Goal: Task Accomplishment & Management: Complete application form

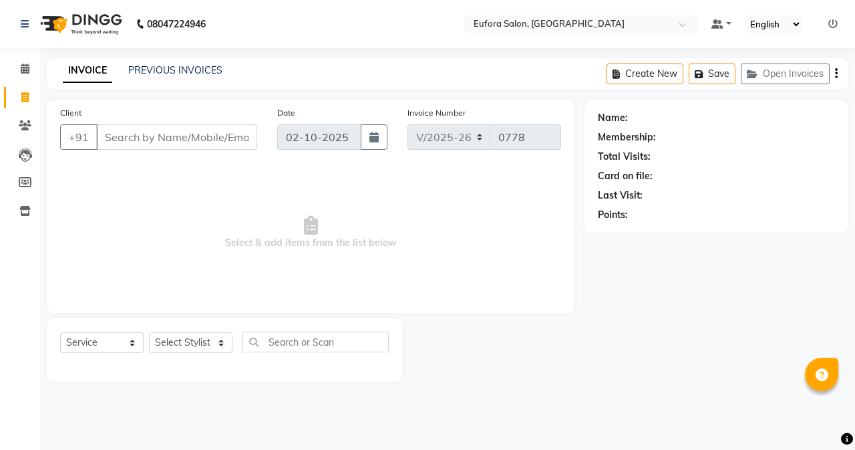
select select "6684"
select select "service"
click at [122, 130] on input "Client" at bounding box center [176, 136] width 161 height 25
type input "9607876000"
click at [206, 142] on span "Add Client" at bounding box center [222, 136] width 53 height 13
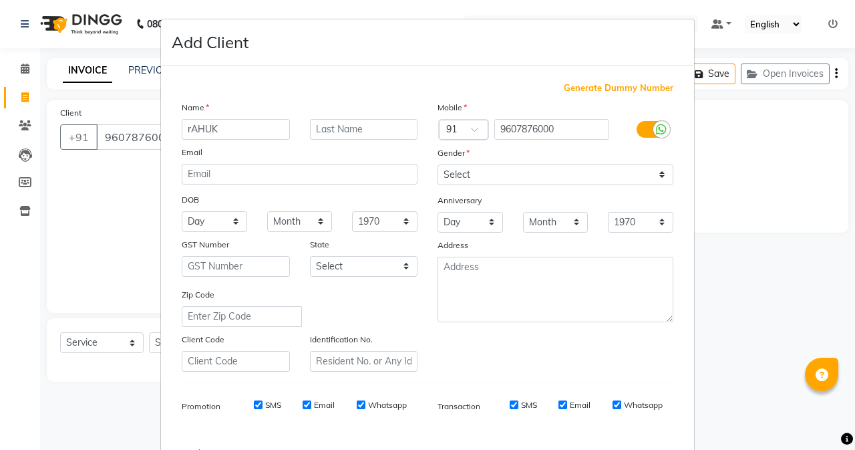
drag, startPoint x: 218, startPoint y: 132, endPoint x: 98, endPoint y: 127, distance: 119.7
click at [98, 127] on ngb-modal-window "Add Client Generate Dummy Number Name rAHUK Email DOB Day 01 02 03 04 05 06 07 …" at bounding box center [427, 225] width 855 height 450
type input "Rahul"
click at [340, 127] on input "text" at bounding box center [364, 129] width 108 height 21
click at [542, 176] on select "Select [DEMOGRAPHIC_DATA] [DEMOGRAPHIC_DATA] Other Prefer Not To Say" at bounding box center [556, 174] width 236 height 21
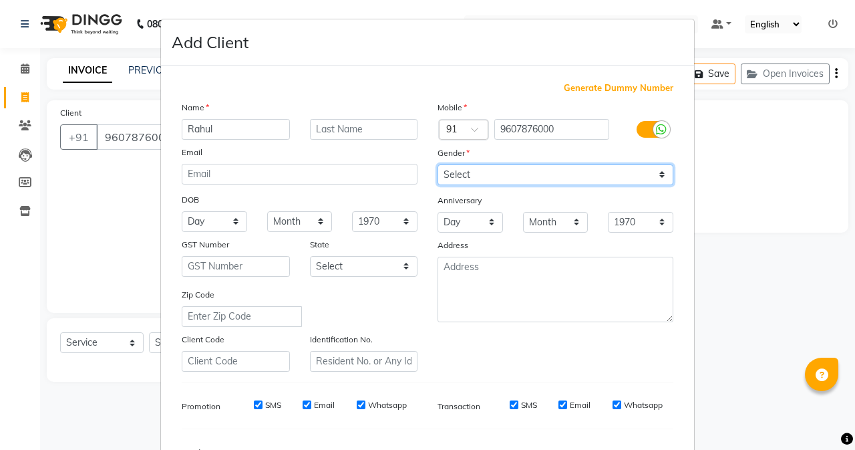
select select "[DEMOGRAPHIC_DATA]"
click at [438, 164] on select "Select [DEMOGRAPHIC_DATA] [DEMOGRAPHIC_DATA] Other Prefer Not To Say" at bounding box center [556, 174] width 236 height 21
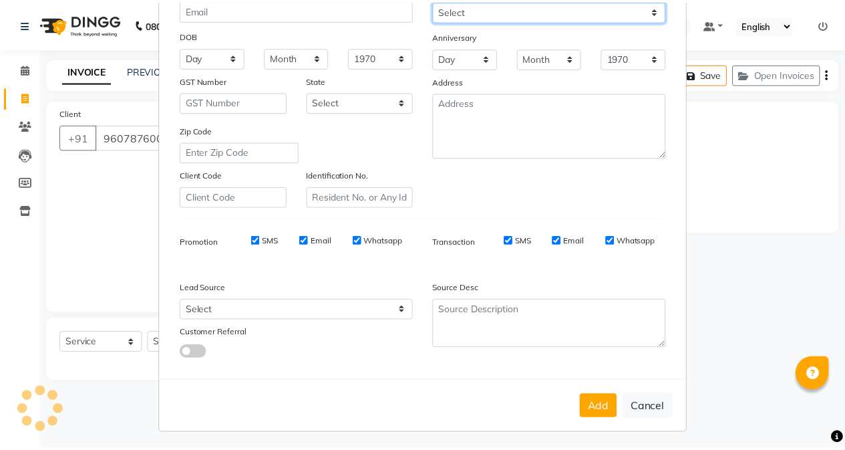
scroll to position [167, 0]
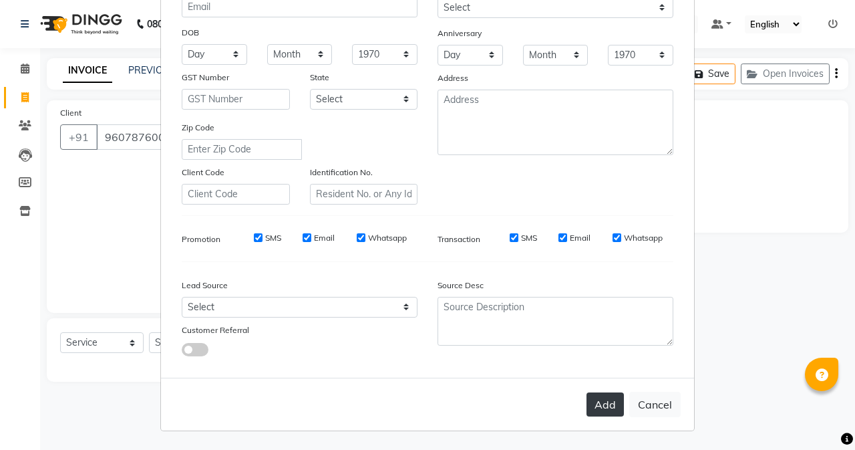
click at [598, 397] on button "Add" at bounding box center [605, 404] width 37 height 24
select select
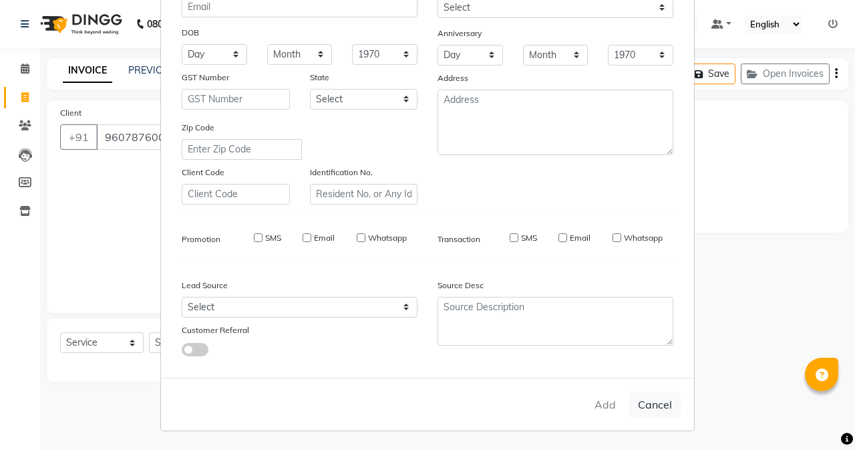
select select
checkbox input "false"
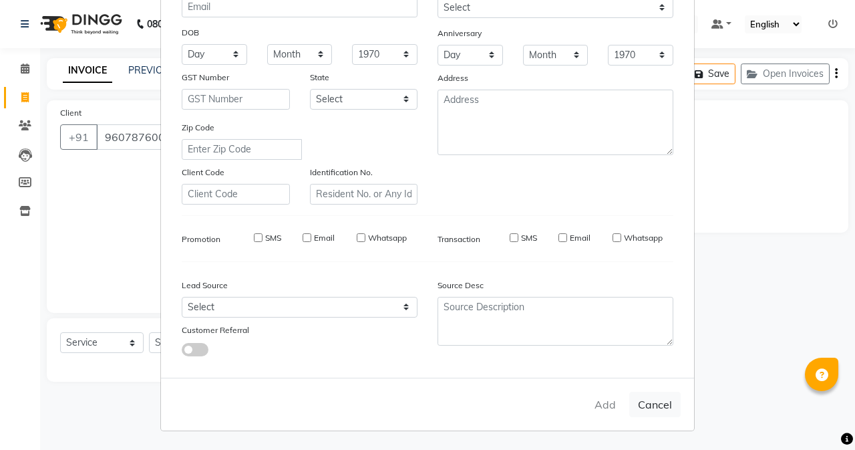
checkbox input "false"
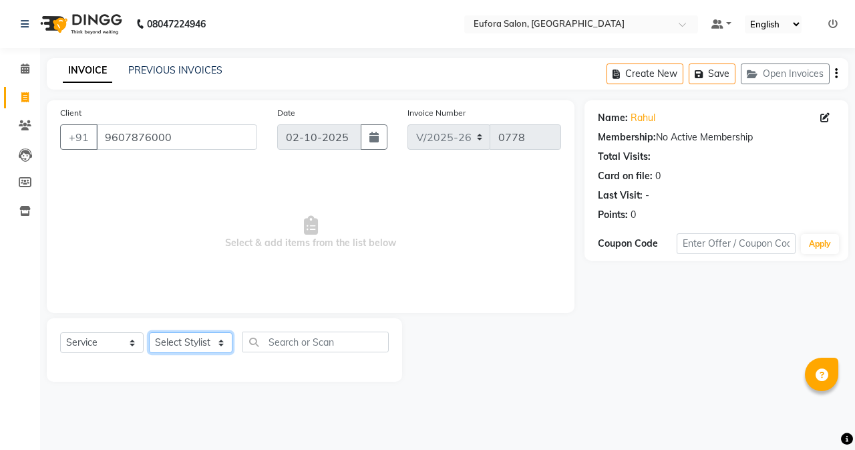
drag, startPoint x: 186, startPoint y: 347, endPoint x: 185, endPoint y: 336, distance: 10.8
click at [186, 347] on select "Select Stylist [PERSON_NAME] [PERSON_NAME] Gigi [PERSON_NAME] Roshan [PERSON_NA…" at bounding box center [191, 342] width 84 height 21
select select "75755"
click at [149, 332] on select "Select Stylist [PERSON_NAME] [PERSON_NAME] Gigi [PERSON_NAME] Roshan [PERSON_NA…" at bounding box center [191, 342] width 84 height 21
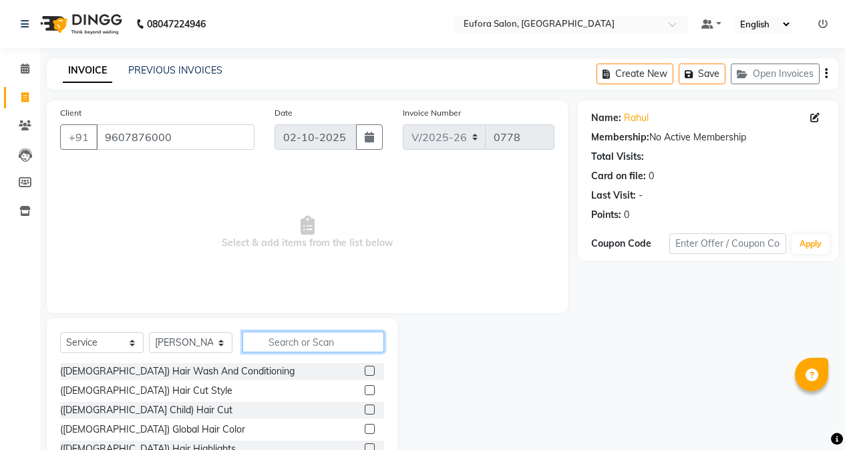
click at [289, 342] on input "text" at bounding box center [314, 341] width 142 height 21
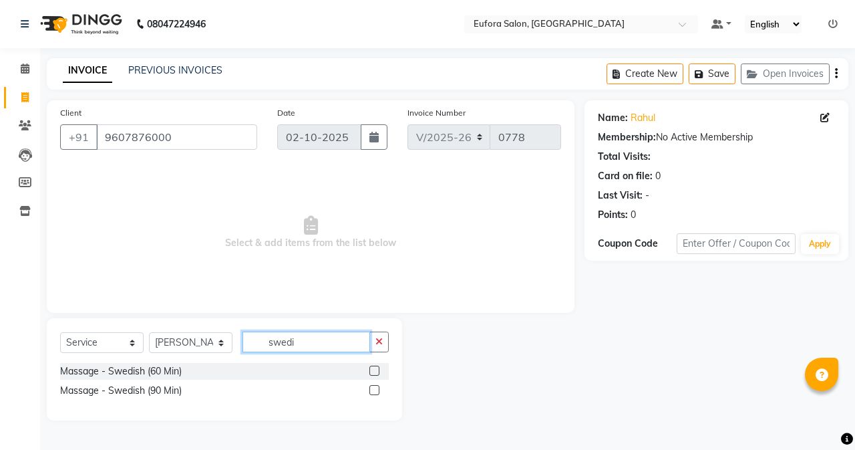
type input "swedi"
click at [375, 365] on div at bounding box center [379, 371] width 19 height 17
click at [370, 372] on label at bounding box center [375, 371] width 10 height 10
click at [370, 372] on input "checkbox" at bounding box center [374, 371] width 9 height 9
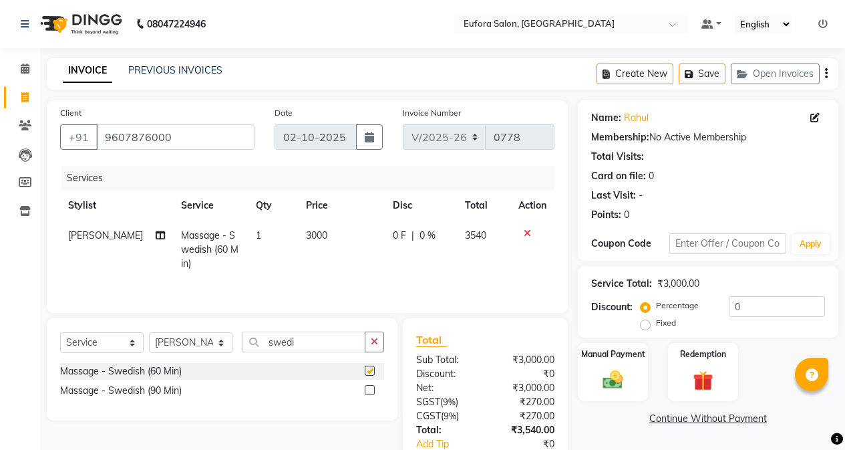
checkbox input "false"
click at [333, 238] on td "3000" at bounding box center [341, 250] width 87 height 58
select select "75755"
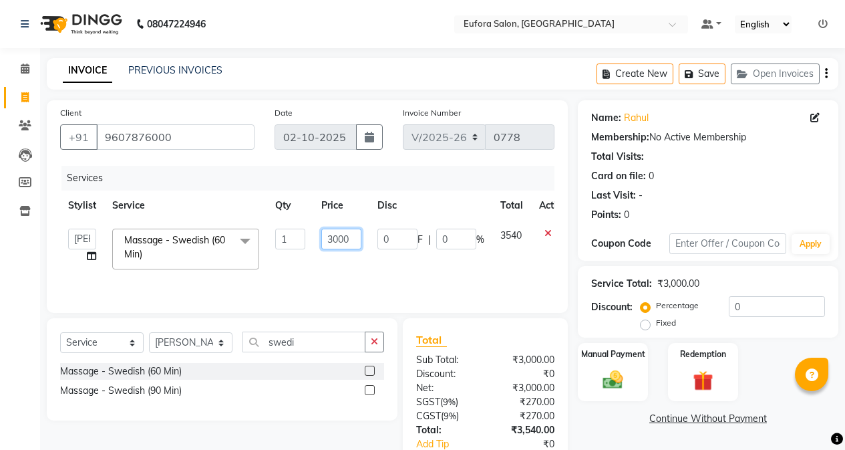
drag, startPoint x: 352, startPoint y: 237, endPoint x: 281, endPoint y: 237, distance: 70.8
click at [281, 237] on tr "[PERSON_NAME] [PERSON_NAME] Gigi [PERSON_NAME] Roshan [PERSON_NAME] Massage - S…" at bounding box center [317, 249] width 515 height 57
type input "2119"
click at [335, 269] on td "2119" at bounding box center [341, 249] width 56 height 57
select select "75755"
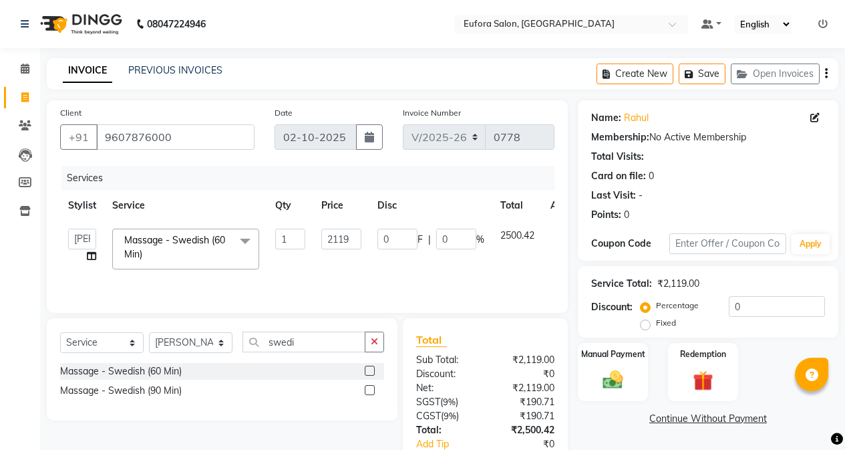
scroll to position [85, 0]
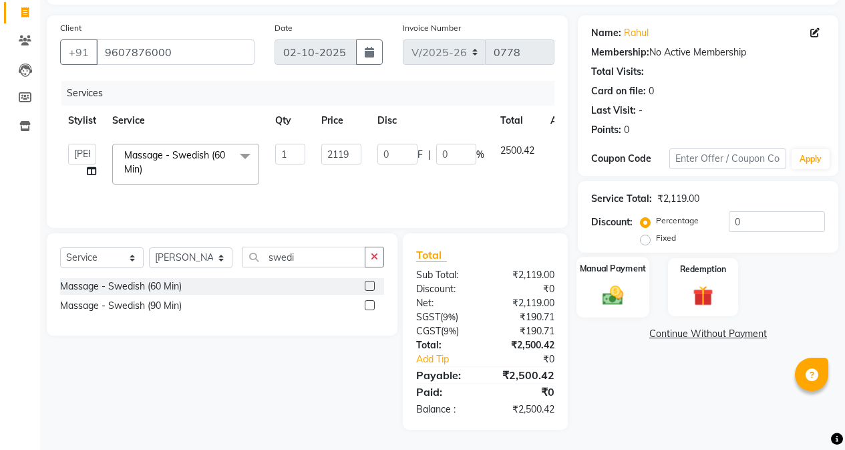
click at [634, 293] on div "Manual Payment" at bounding box center [613, 287] width 73 height 61
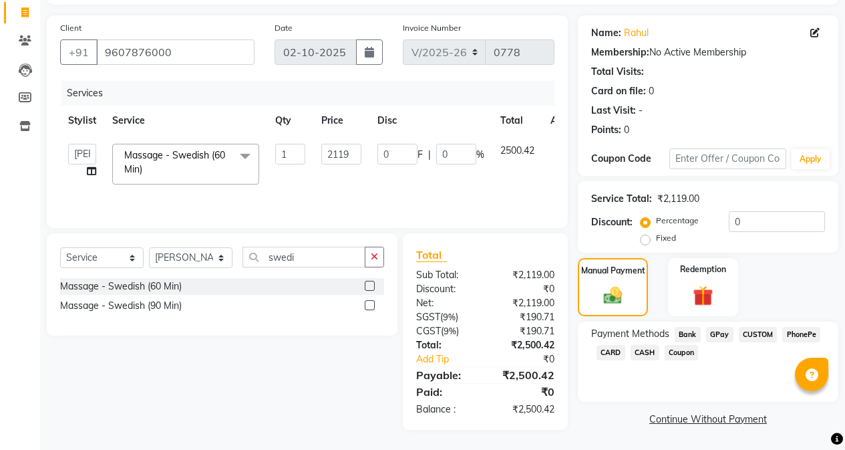
click at [616, 355] on span "CARD" at bounding box center [611, 352] width 29 height 15
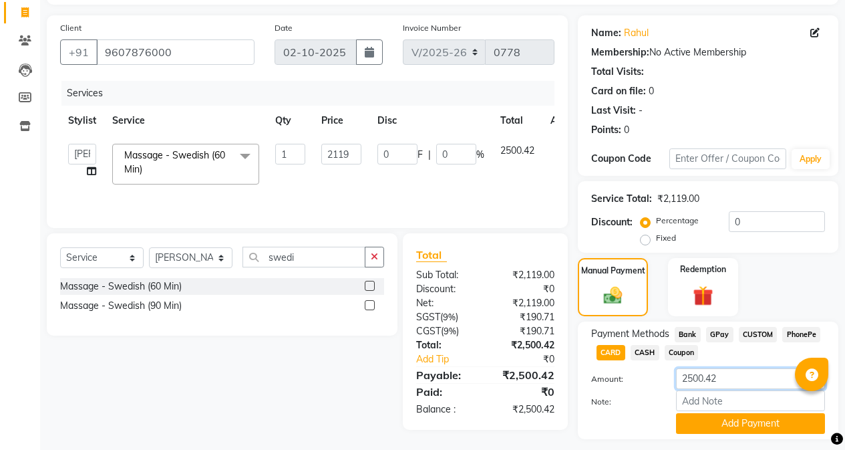
drag, startPoint x: 738, startPoint y: 380, endPoint x: 660, endPoint y: 376, distance: 78.3
click at [660, 376] on div "Amount: 2500.42" at bounding box center [708, 379] width 254 height 23
type input "2500"
click at [747, 426] on button "Add Payment" at bounding box center [750, 423] width 149 height 21
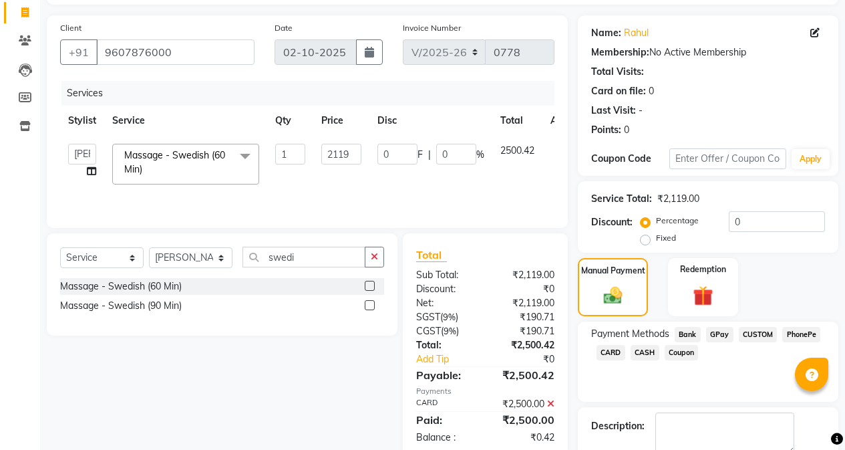
scroll to position [160, 0]
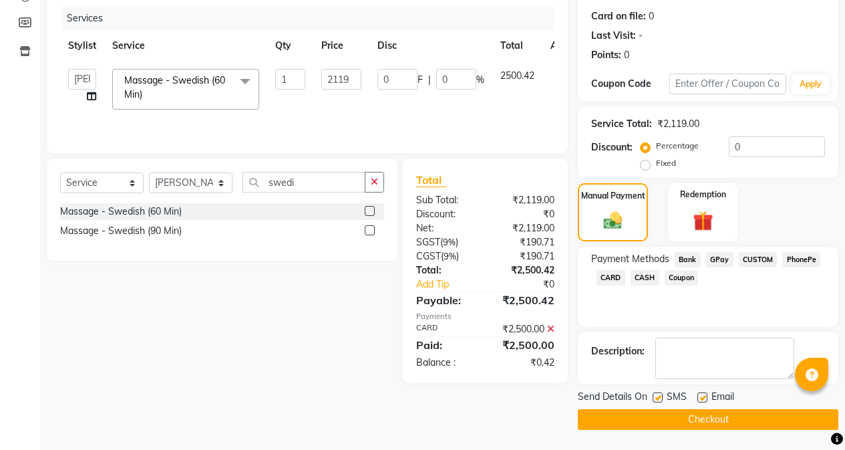
click at [672, 415] on button "Checkout" at bounding box center [708, 419] width 261 height 21
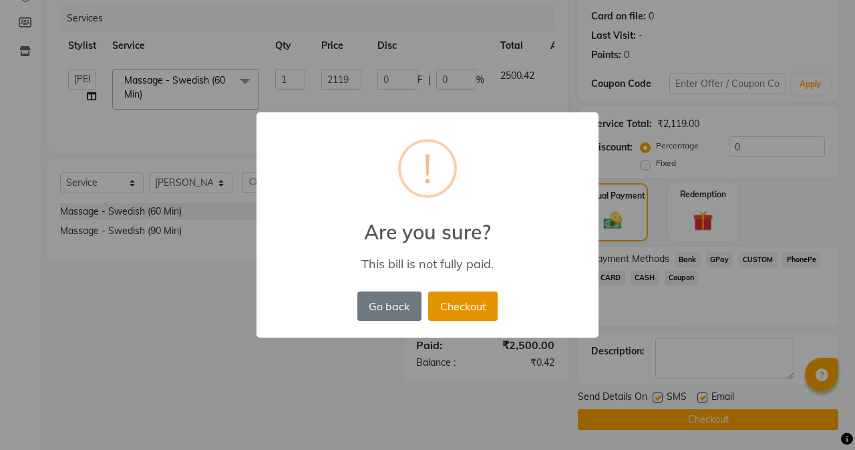
click at [457, 305] on button "Checkout" at bounding box center [463, 305] width 70 height 29
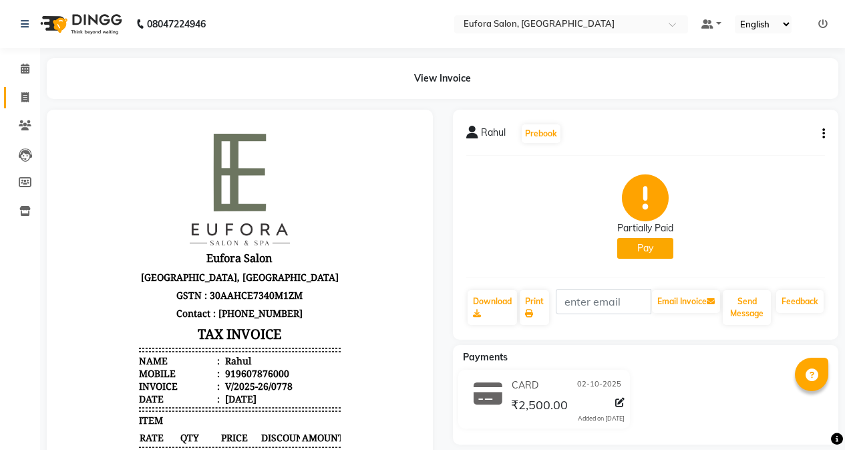
click at [24, 94] on icon at bounding box center [24, 97] width 7 height 10
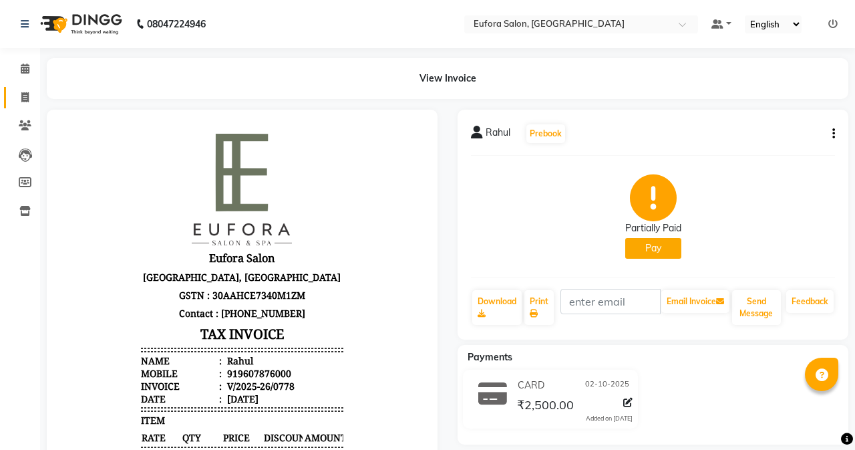
select select "service"
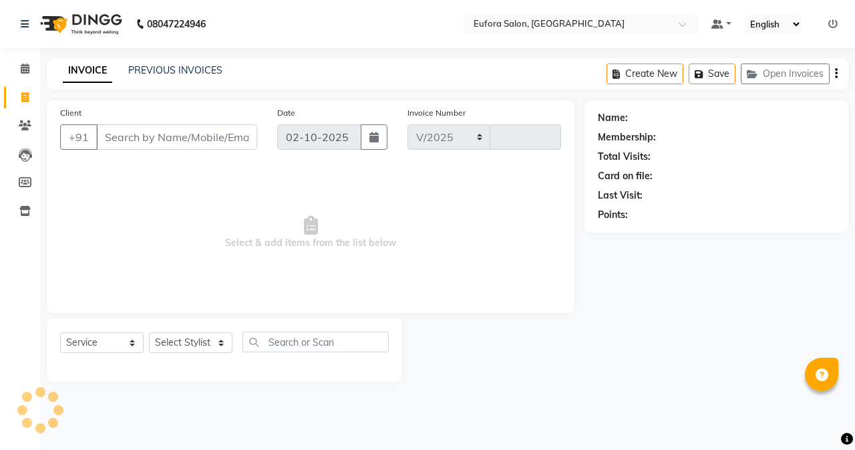
select select "6684"
type input "0779"
click at [831, 23] on icon at bounding box center [833, 23] width 9 height 9
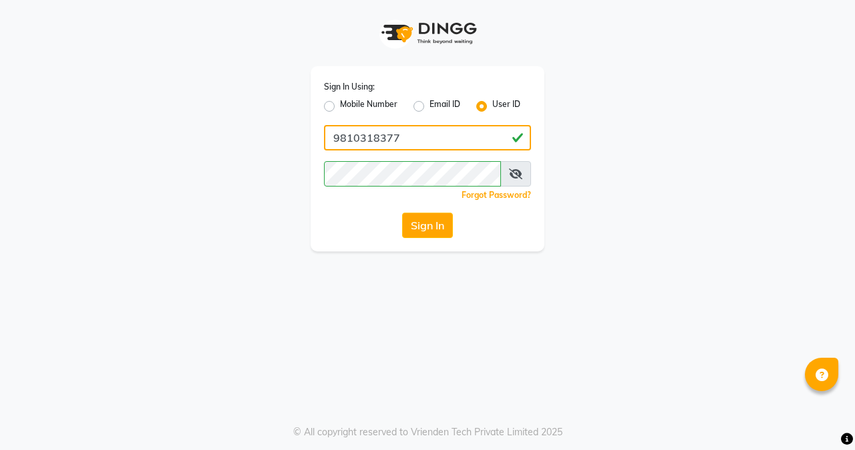
drag, startPoint x: 444, startPoint y: 136, endPoint x: 258, endPoint y: 130, distance: 185.9
click at [258, 130] on div "Sign In Using: Mobile Number Email ID User ID 9810318377 Remember me Forgot Pas…" at bounding box center [428, 125] width 762 height 251
type input "euforasalon"
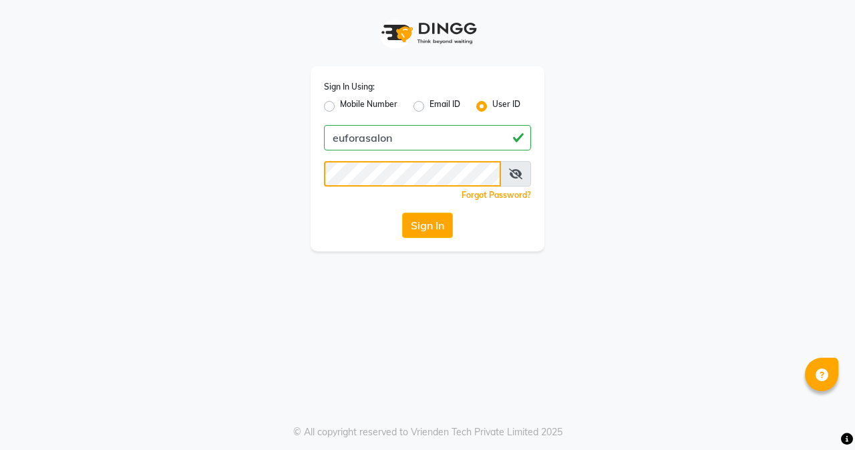
click at [281, 178] on div "Sign In Using: Mobile Number Email ID User ID euforasalon Remember me Forgot Pa…" at bounding box center [428, 125] width 762 height 251
click at [434, 235] on button "Sign In" at bounding box center [427, 225] width 51 height 25
